Goal: Transaction & Acquisition: Purchase product/service

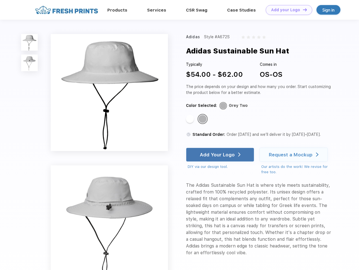
click at [287, 10] on link "Add your Logo Design Tool" at bounding box center [288, 10] width 46 height 10
click at [0, 0] on div "Design Tool" at bounding box center [0, 0] width 0 height 0
click at [302, 10] on link "Add your Logo Design Tool" at bounding box center [288, 10] width 46 height 10
click at [30, 42] on img at bounding box center [29, 42] width 17 height 17
click at [30, 63] on img at bounding box center [29, 63] width 17 height 17
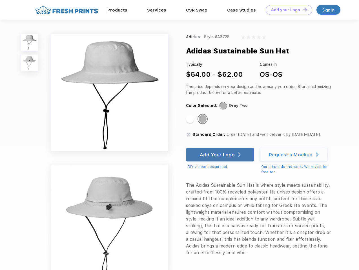
click at [190, 119] on div "Standard Color" at bounding box center [190, 119] width 8 height 8
click at [203, 119] on div "Standard Color" at bounding box center [202, 119] width 8 height 8
click at [220, 155] on div "Add Your Logo" at bounding box center [217, 155] width 35 height 6
click at [294, 155] on div "Request a Mockup" at bounding box center [291, 155] width 44 height 6
